Goal: Use online tool/utility

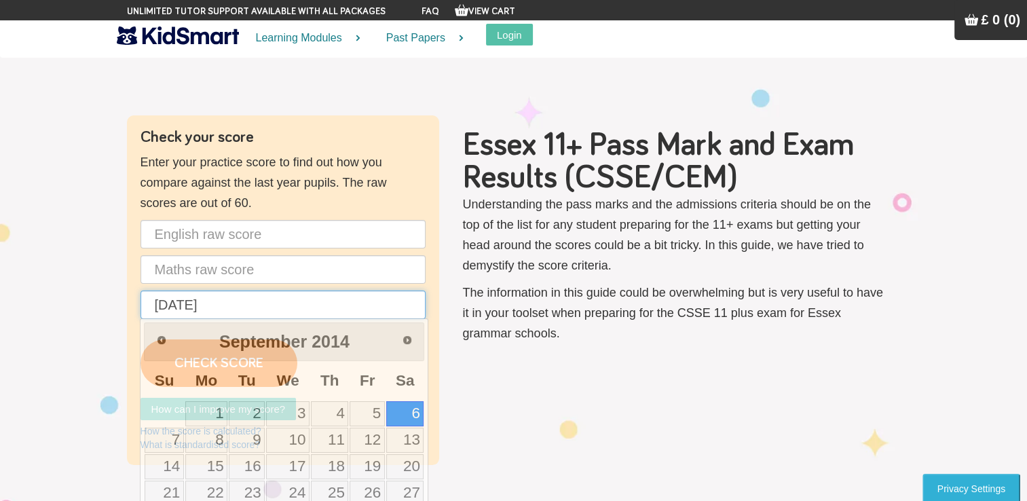
click at [240, 311] on input "[DATE]" at bounding box center [283, 305] width 285 height 29
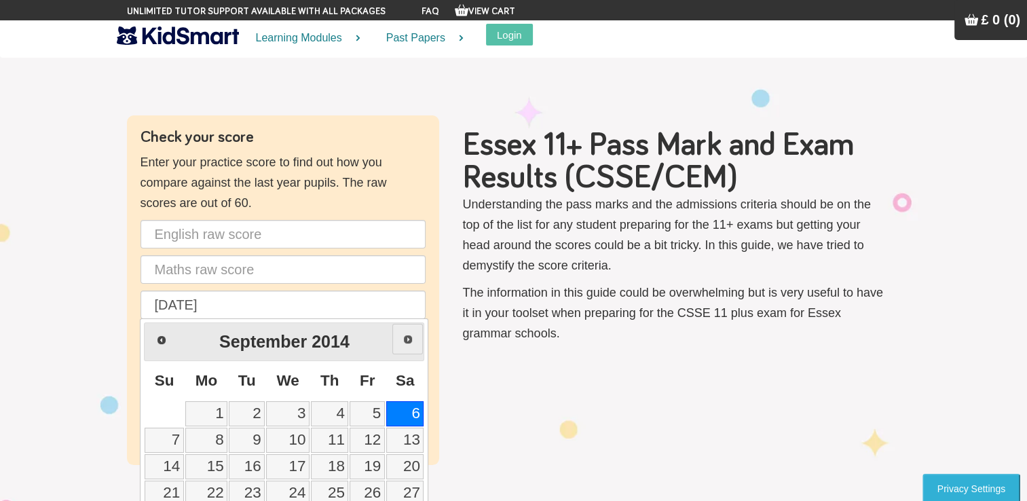
click at [406, 343] on span "Next" at bounding box center [408, 339] width 11 height 11
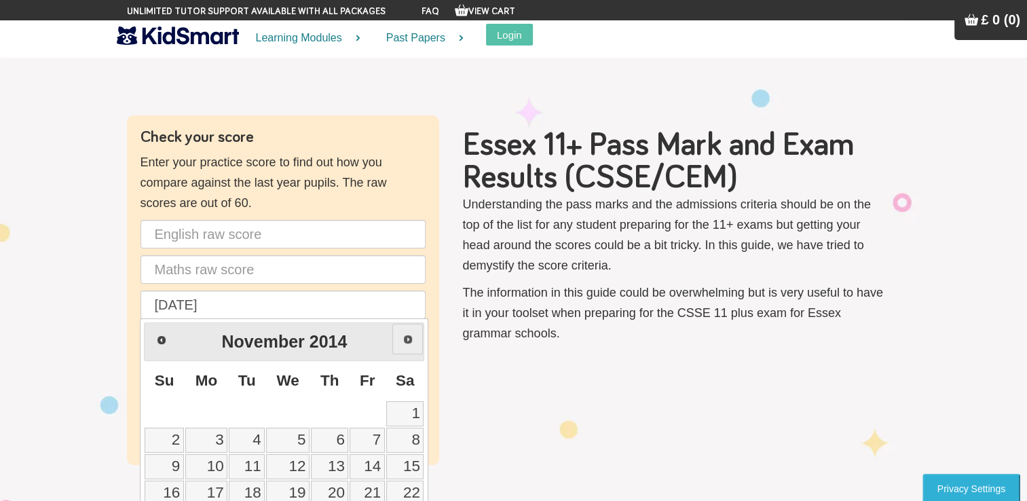
click at [406, 343] on span "Next" at bounding box center [408, 339] width 11 height 11
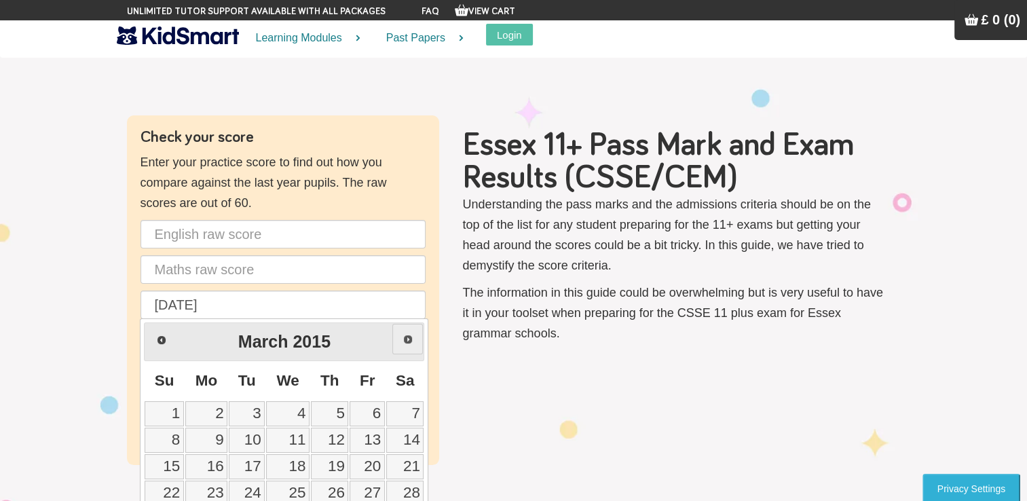
click at [406, 343] on span "Next" at bounding box center [408, 339] width 11 height 11
click at [162, 332] on link "Prev" at bounding box center [160, 339] width 31 height 31
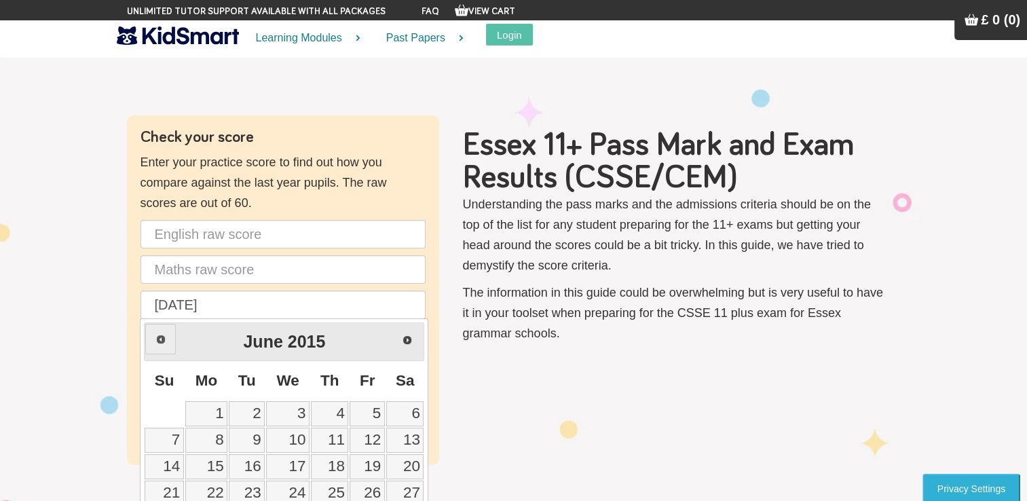
click at [162, 332] on link "Prev" at bounding box center [160, 339] width 31 height 31
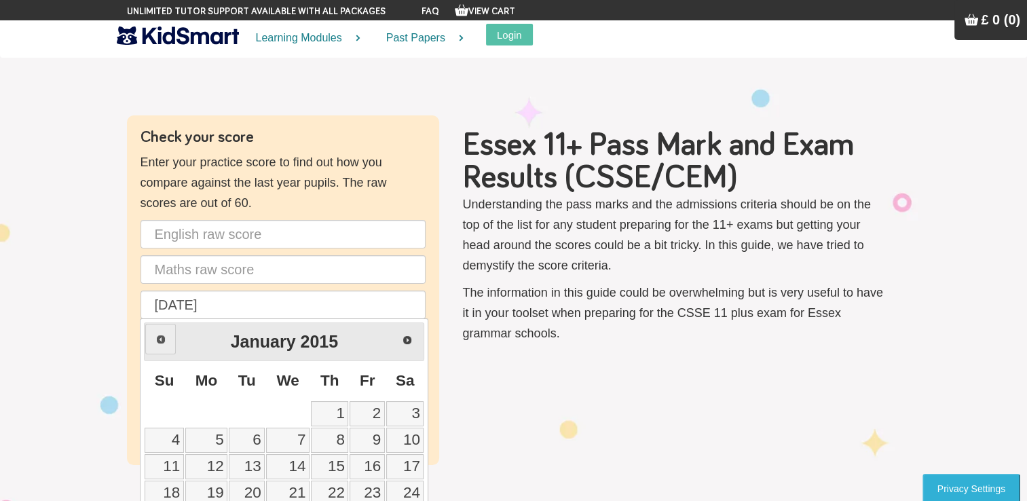
click at [162, 332] on link "Prev" at bounding box center [160, 339] width 31 height 31
